Goal: Navigation & Orientation: Find specific page/section

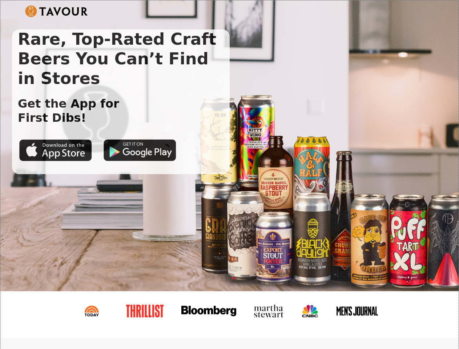
click at [56, 11] on img at bounding box center [56, 11] width 63 height 12
